Goal: Find specific page/section: Find specific page/section

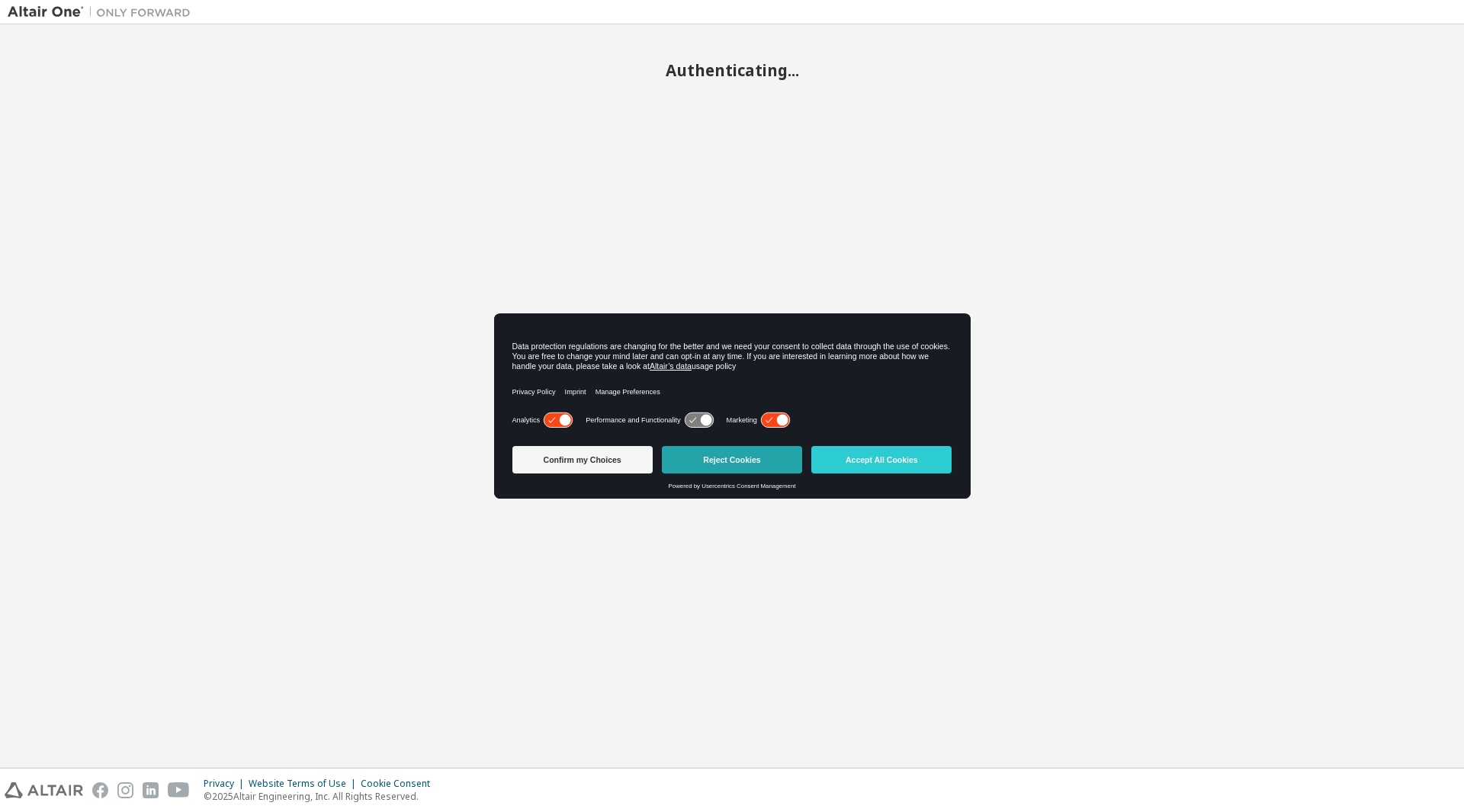
click at [701, 465] on button "Reject Cookies" at bounding box center [732, 459] width 140 height 27
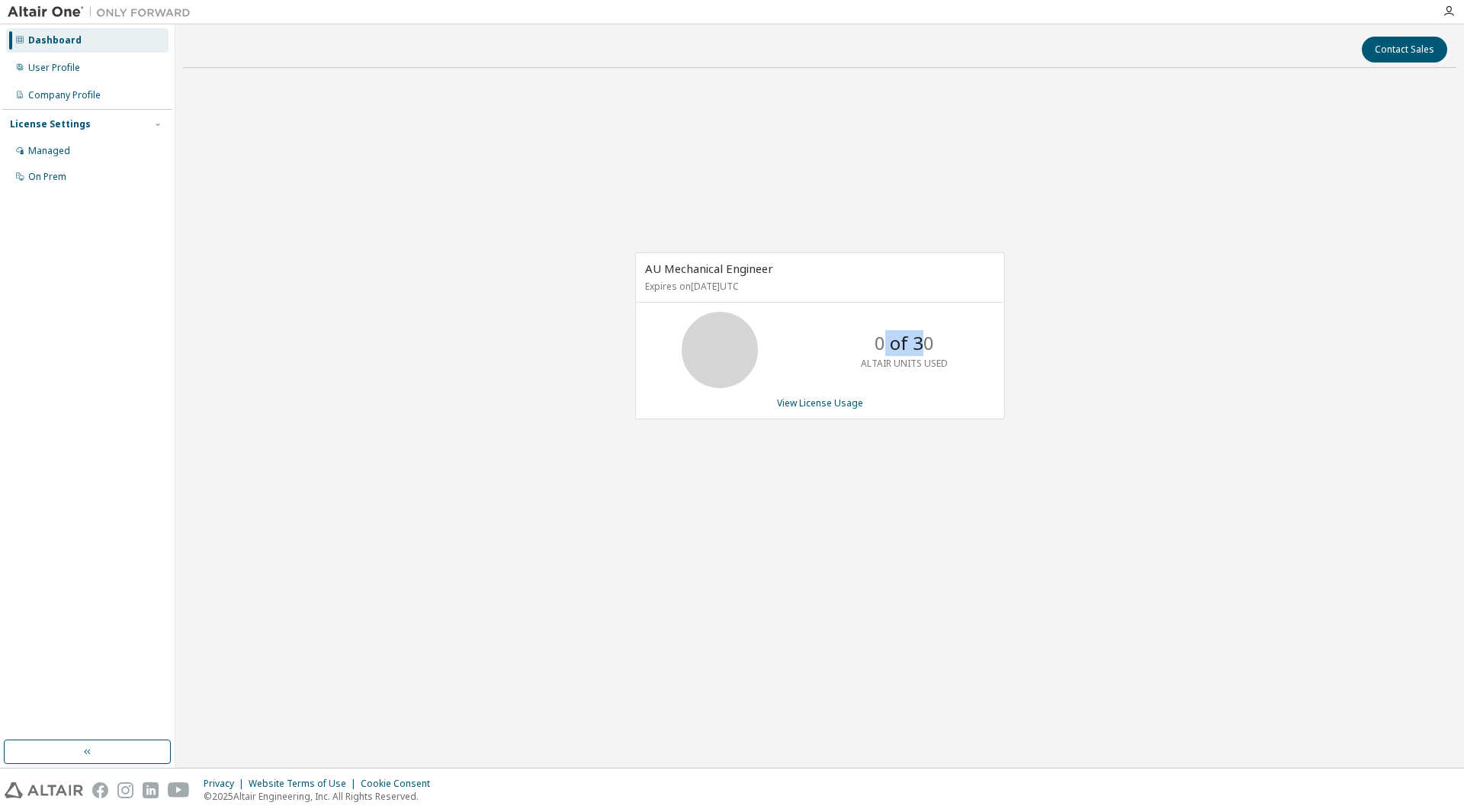
drag, startPoint x: 899, startPoint y: 344, endPoint x: 933, endPoint y: 350, distance: 34.5
click at [928, 350] on p "0 of 30" at bounding box center [904, 344] width 59 height 26
drag, startPoint x: 879, startPoint y: 348, endPoint x: 934, endPoint y: 351, distance: 55.1
click at [934, 351] on div "0 of 30 ALTAIR UNITS USED" at bounding box center [905, 350] width 122 height 76
